Goal: Information Seeking & Learning: Compare options

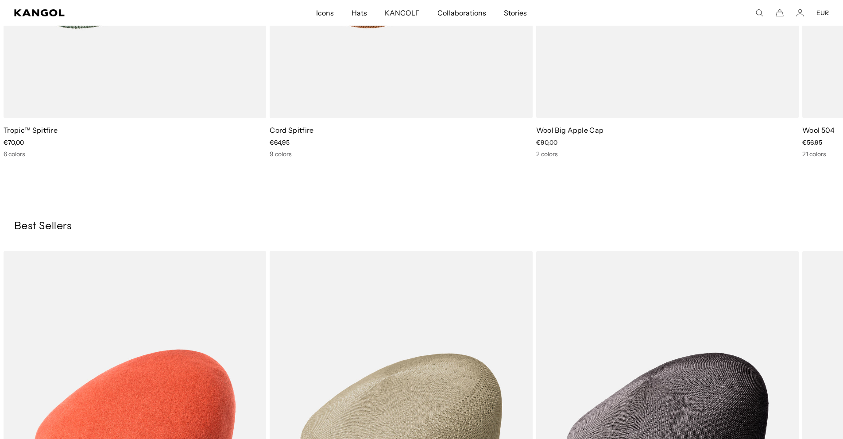
scroll to position [0, 182]
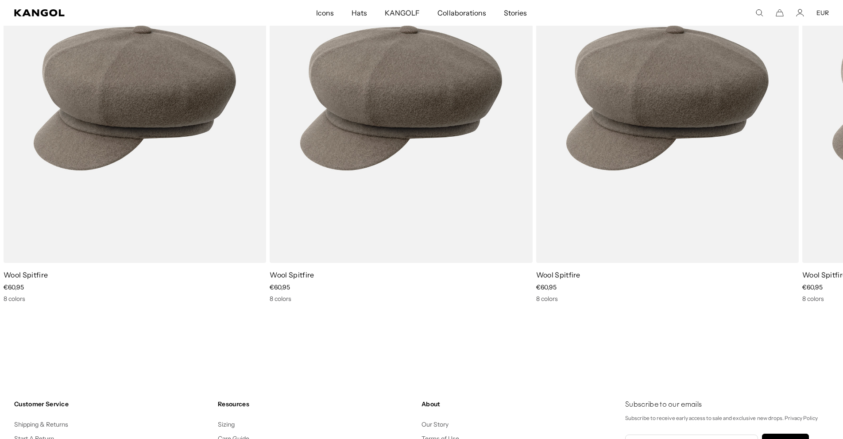
scroll to position [0, 182]
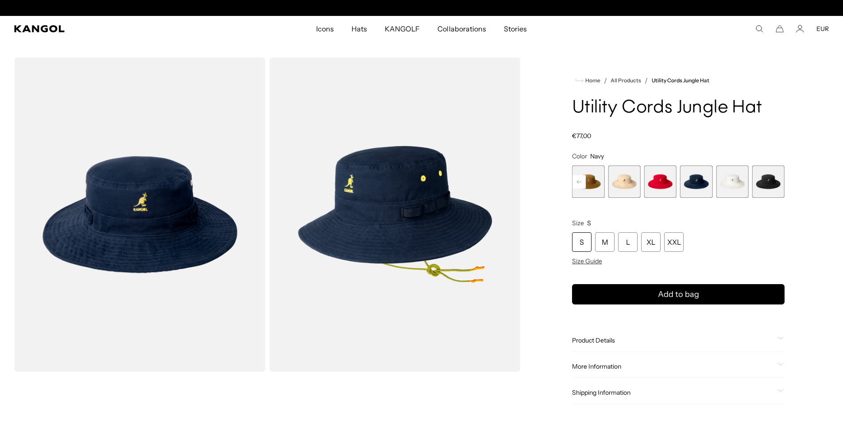
scroll to position [0, 182]
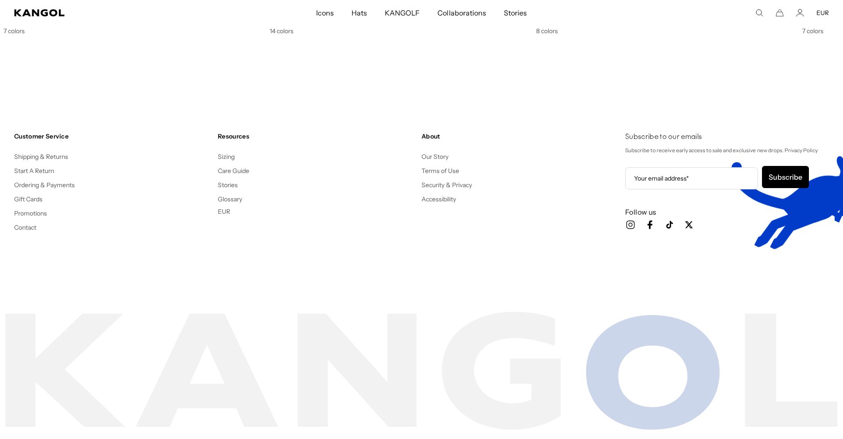
scroll to position [0, 182]
